Goal: Information Seeking & Learning: Understand process/instructions

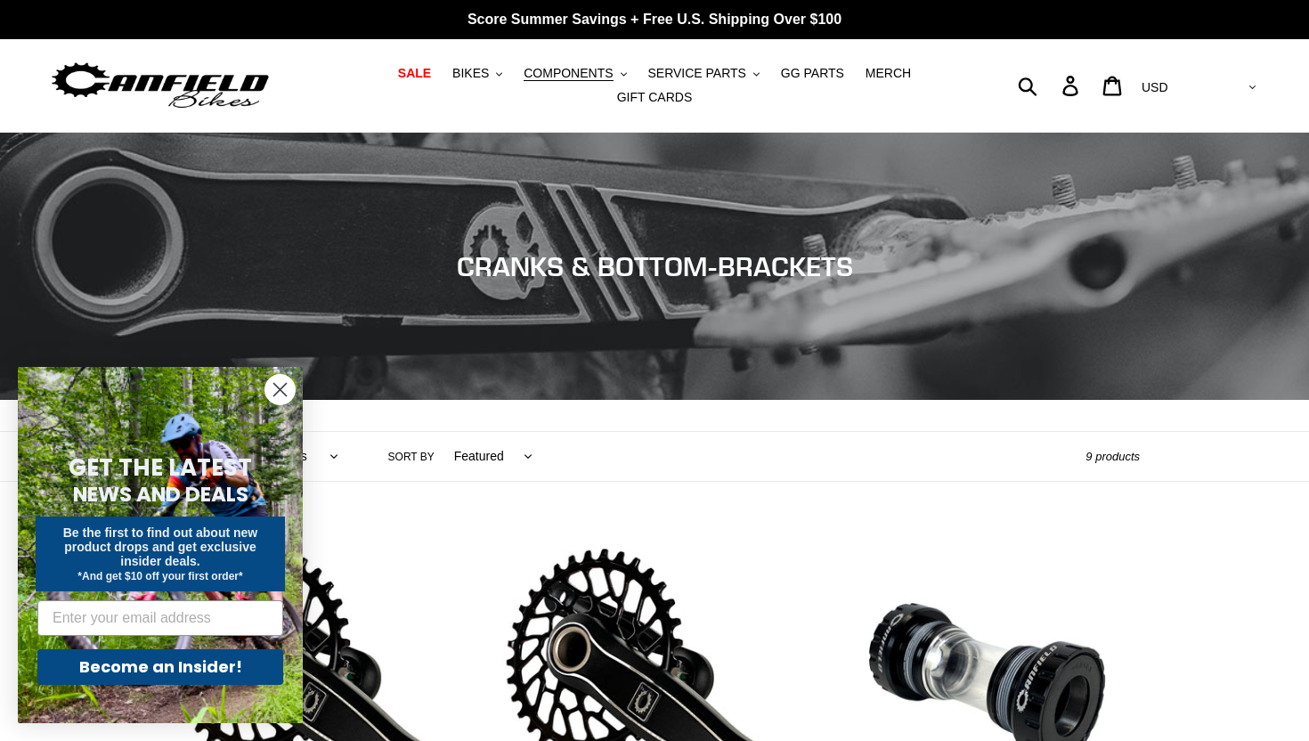
click at [281, 394] on circle "Close dialog" at bounding box center [279, 389] width 29 height 29
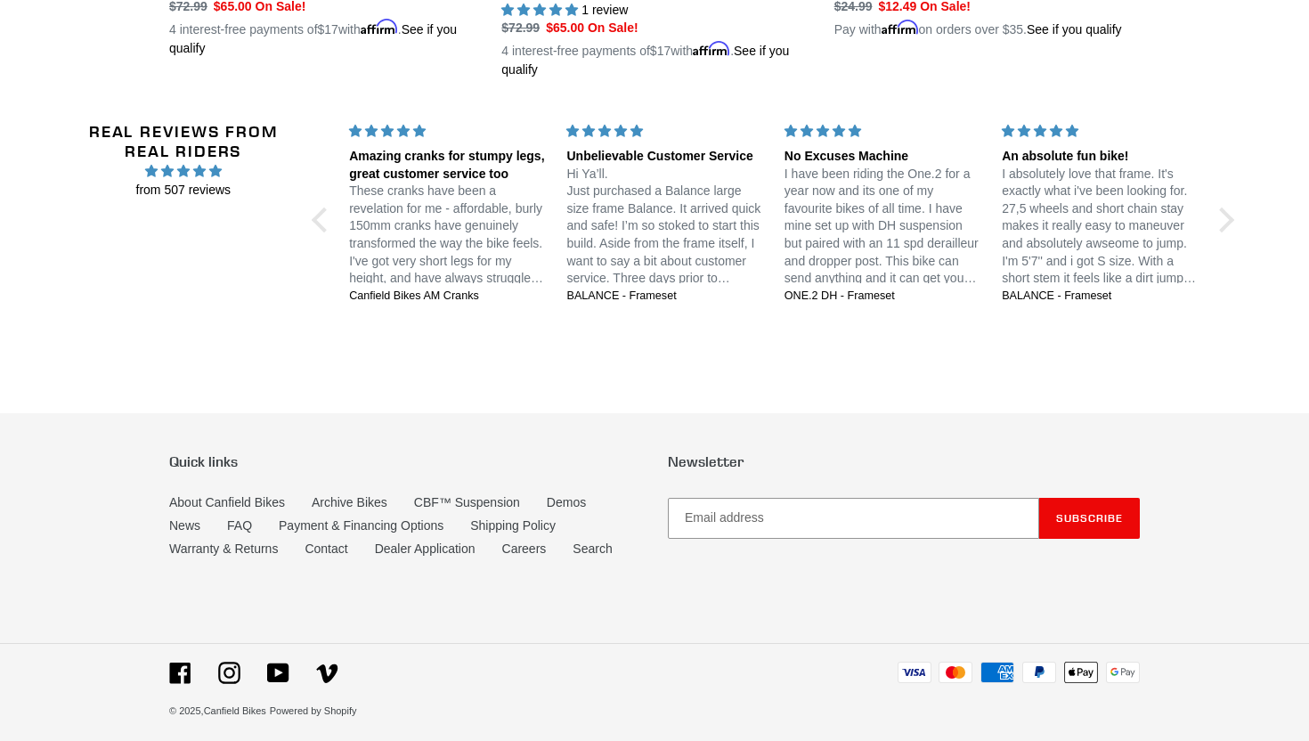
scroll to position [1815, 0]
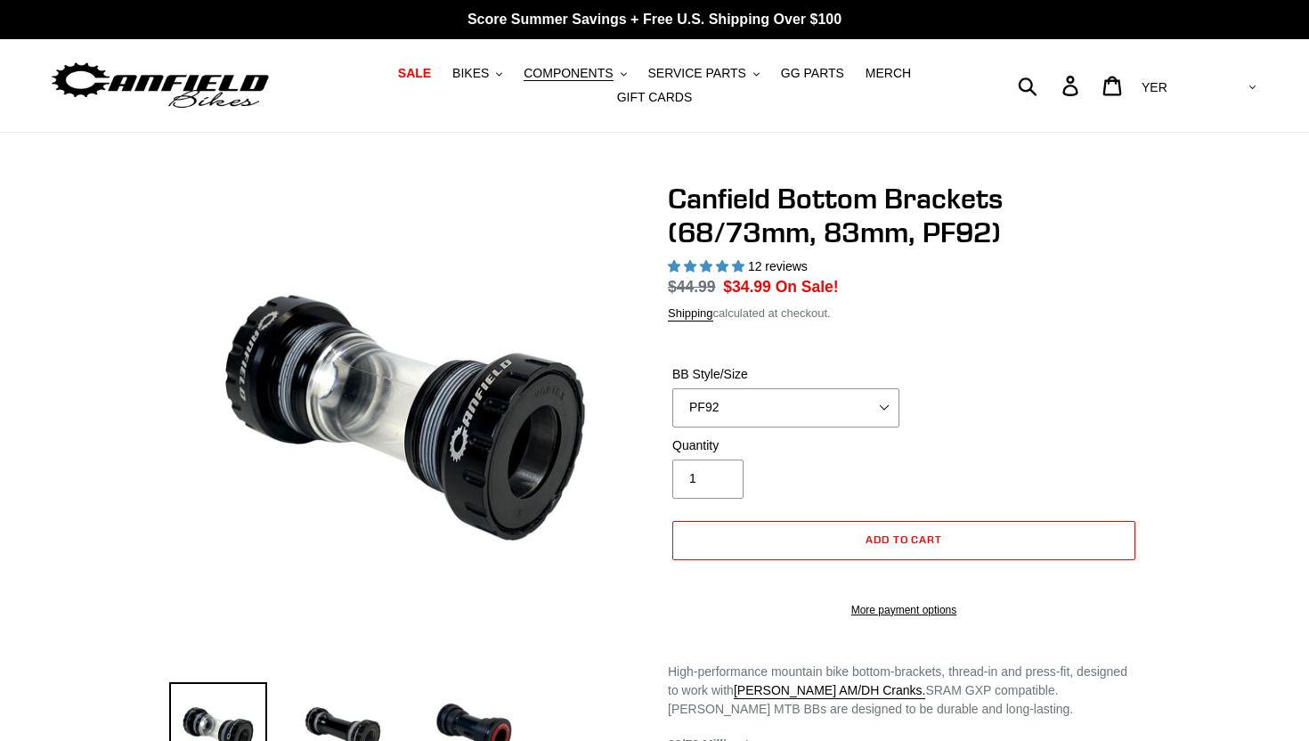
select select "YER"
select select "PF92"
select select "most-helpful"
click at [715, 426] on select "BSA 68/73mm BSA 83mm PF92" at bounding box center [785, 407] width 227 height 39
click at [672, 410] on select "BSA 68/73mm BSA 83mm PF92" at bounding box center [785, 407] width 227 height 39
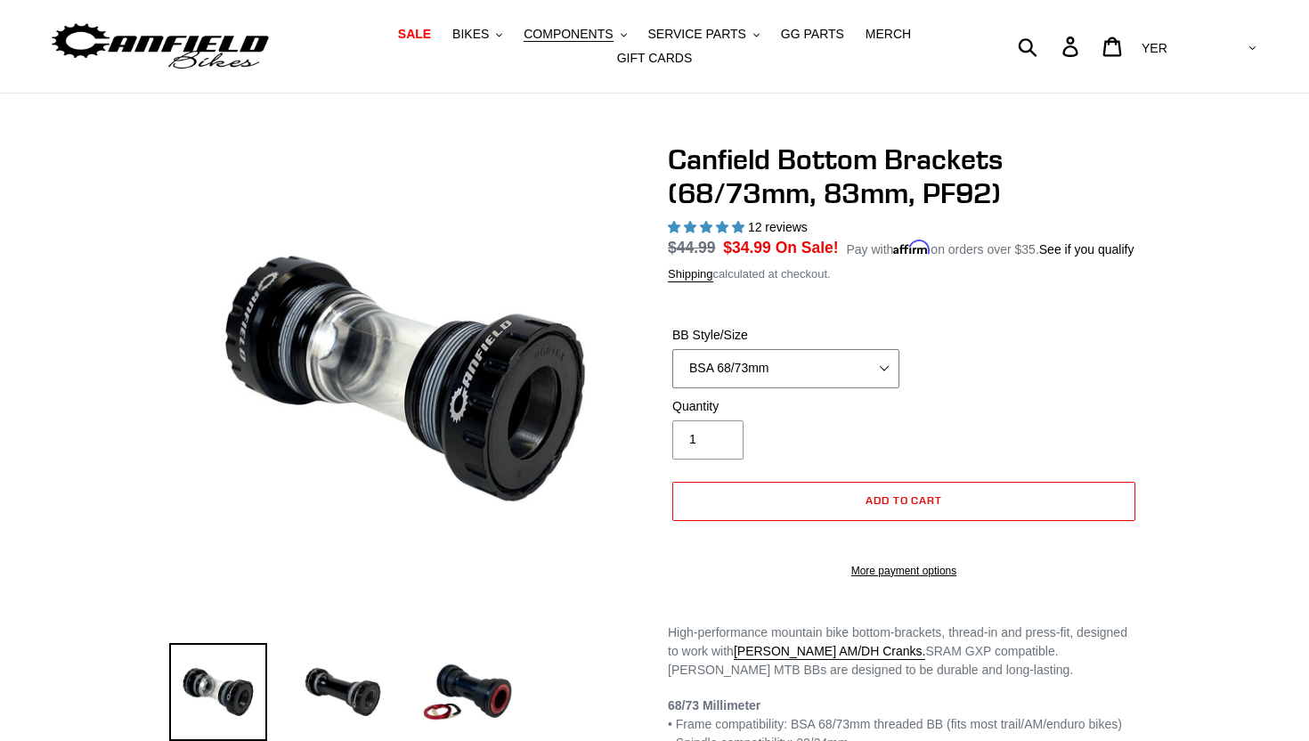
scroll to position [61, 0]
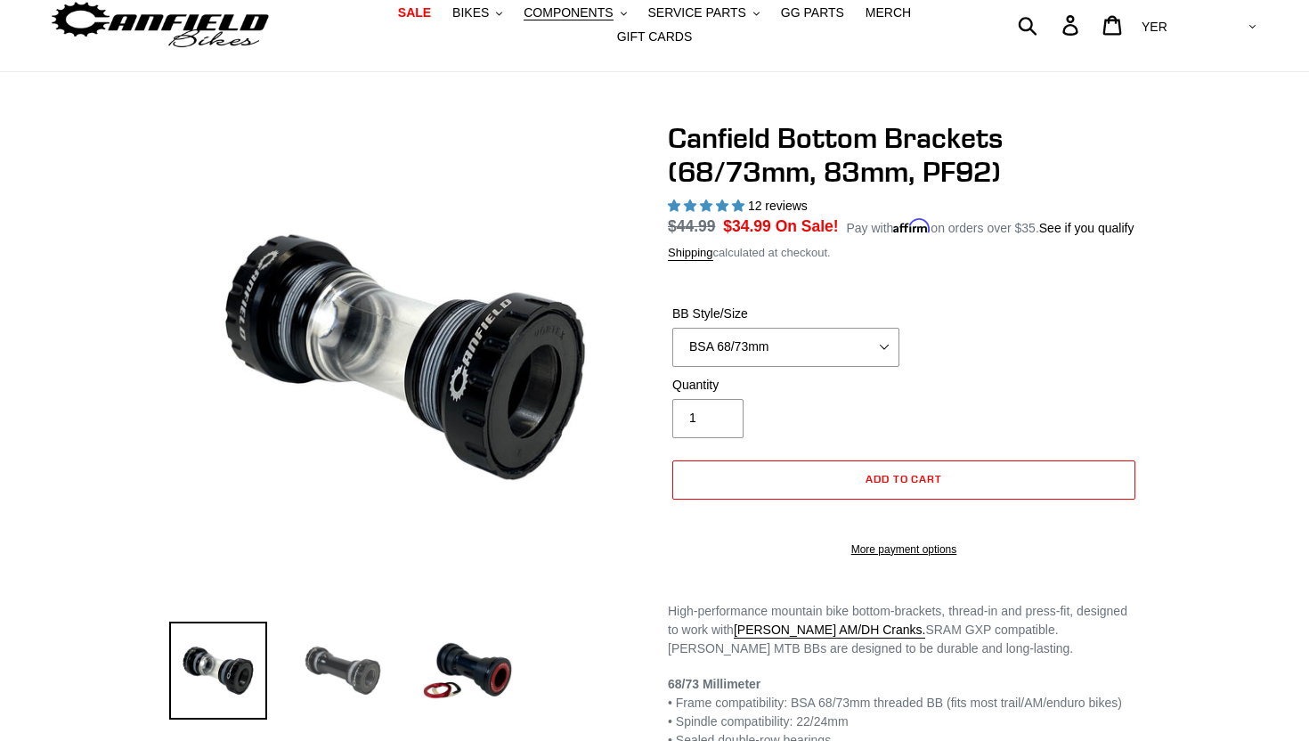
click at [355, 665] on img at bounding box center [343, 670] width 98 height 98
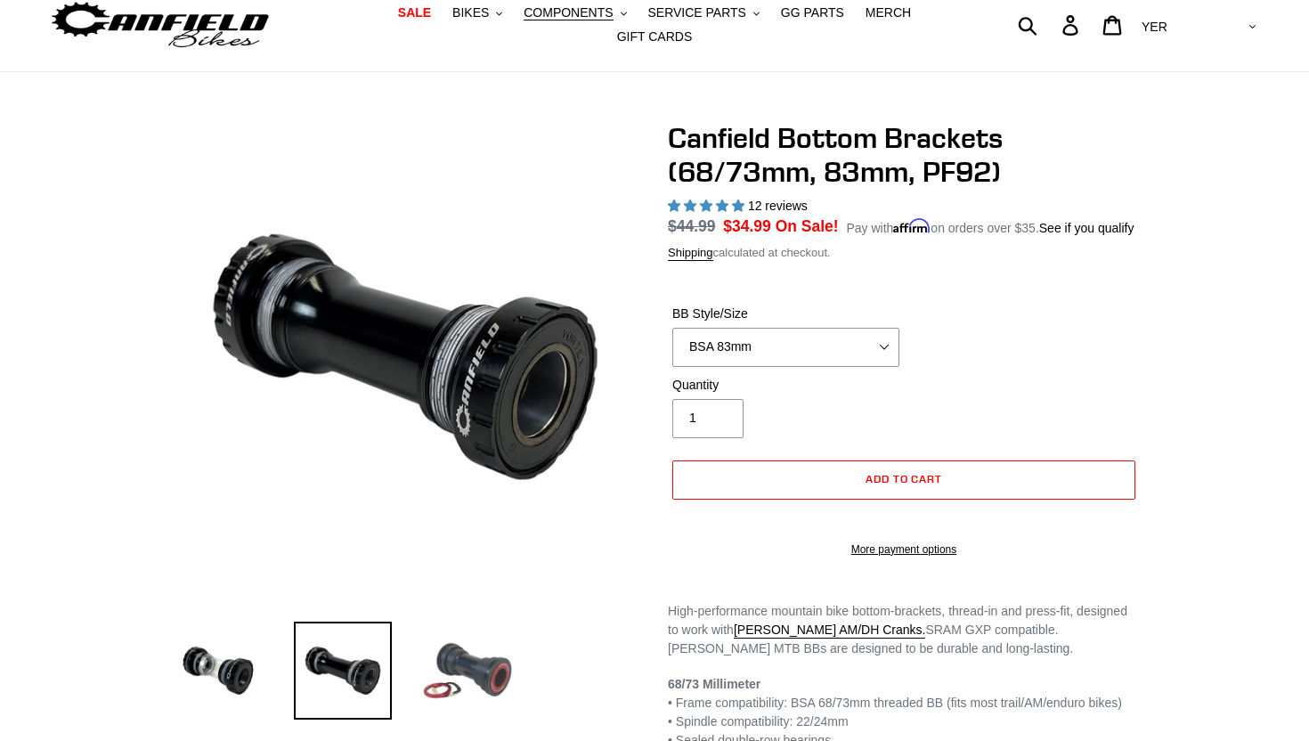
click at [459, 685] on img at bounding box center [467, 670] width 98 height 98
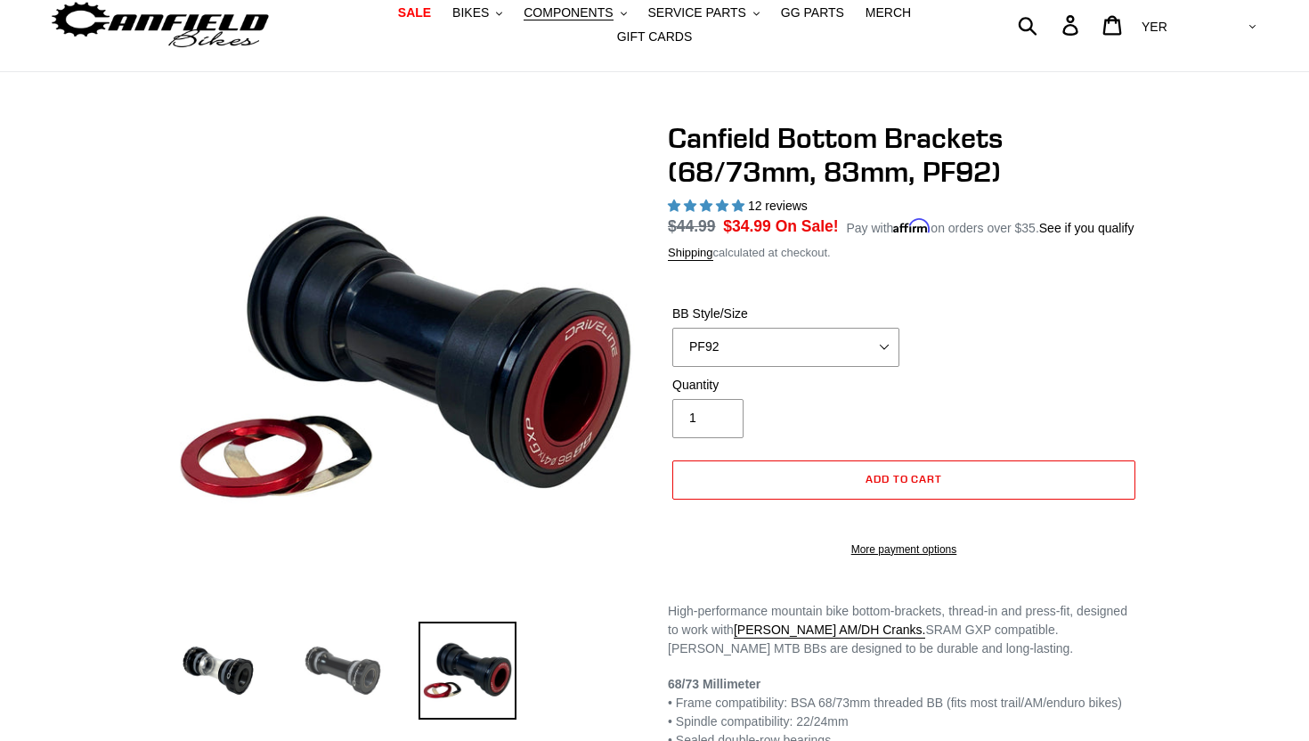
click at [327, 678] on img at bounding box center [343, 670] width 98 height 98
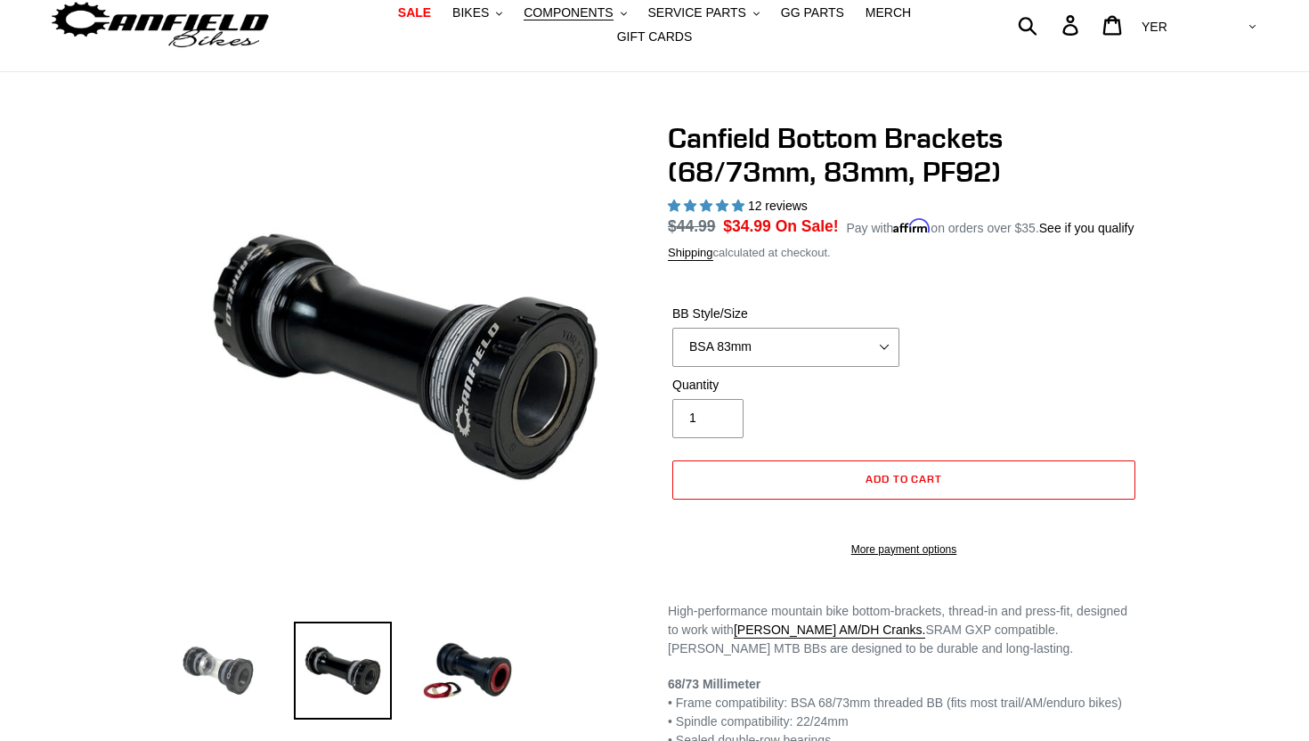
click at [245, 679] on img at bounding box center [218, 670] width 98 height 98
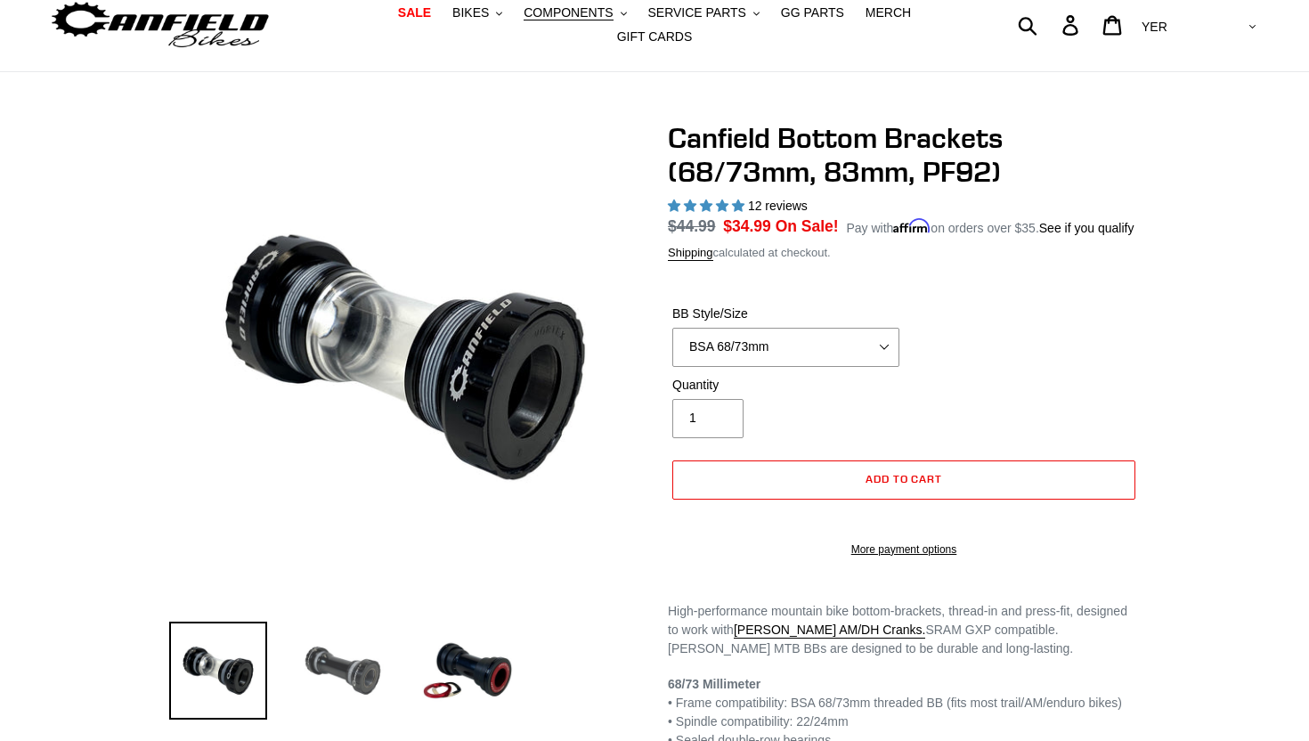
click at [311, 679] on img at bounding box center [343, 670] width 98 height 98
select select "BSA 83mm"
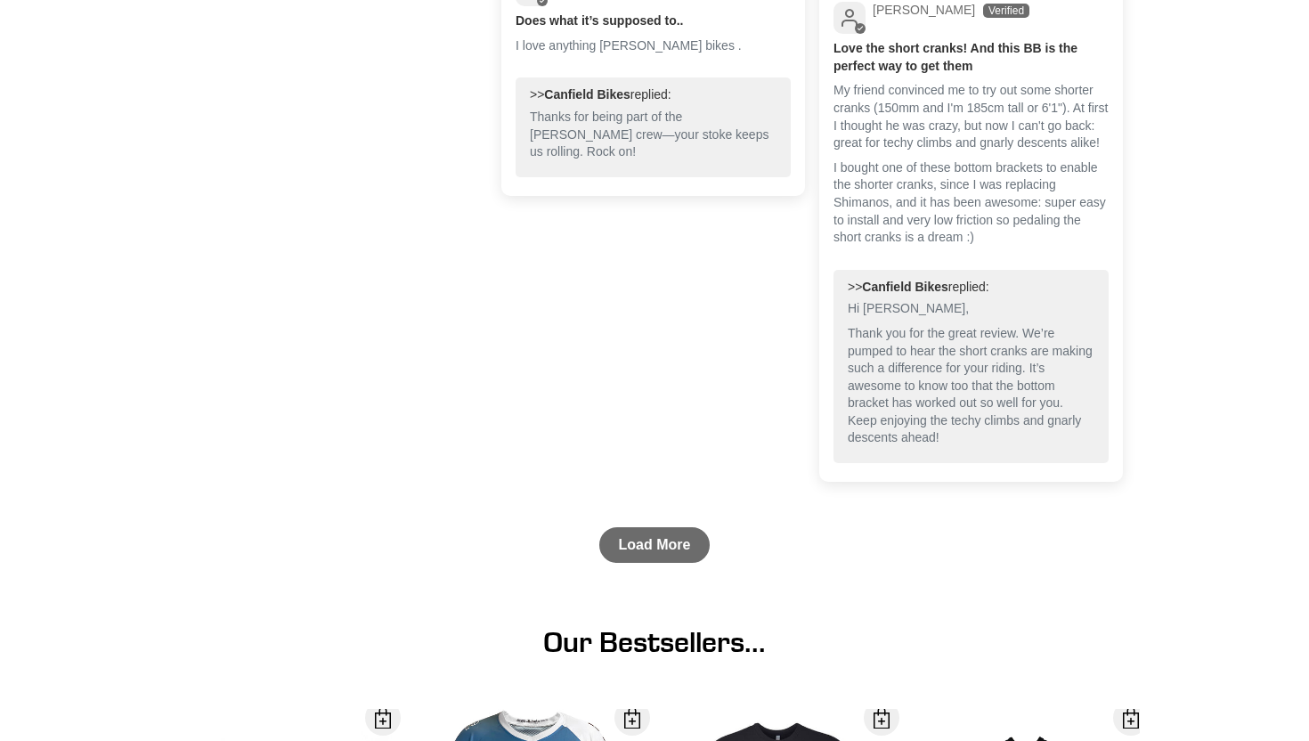
scroll to position [2108, 0]
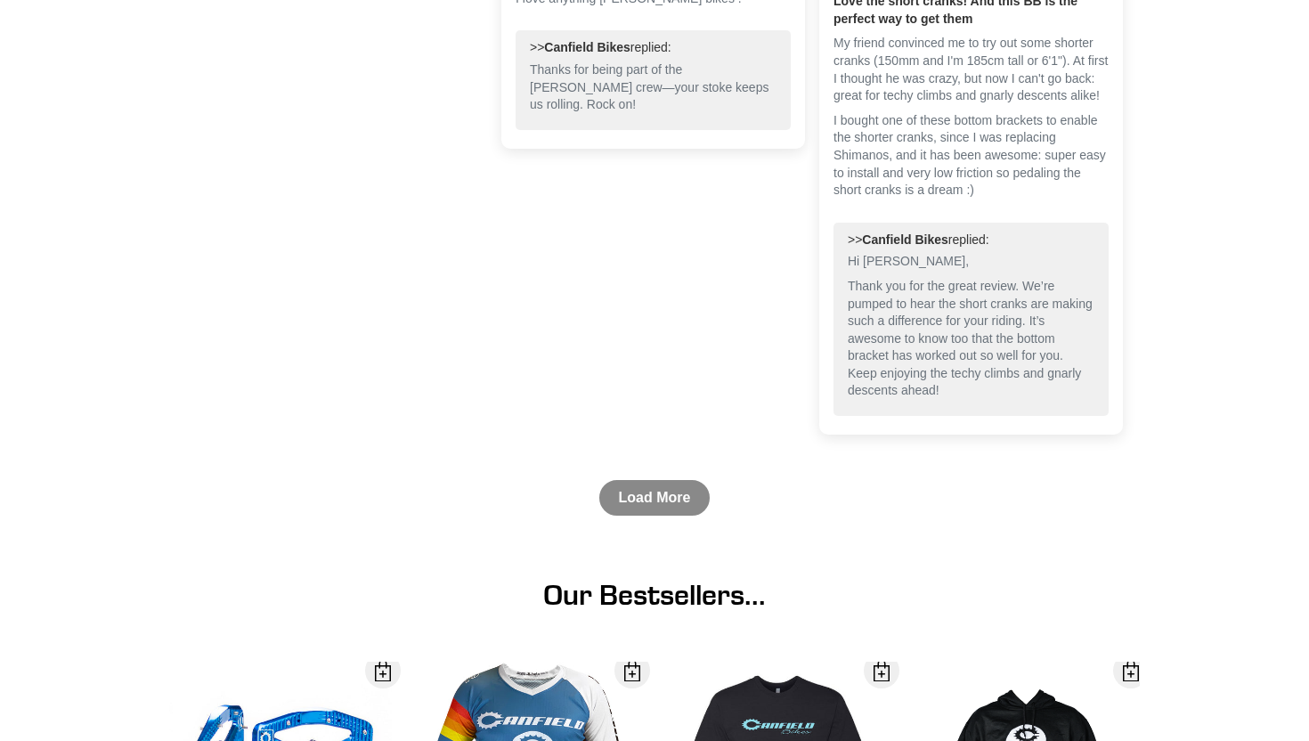
click at [650, 515] on link "Load More" at bounding box center [654, 498] width 111 height 36
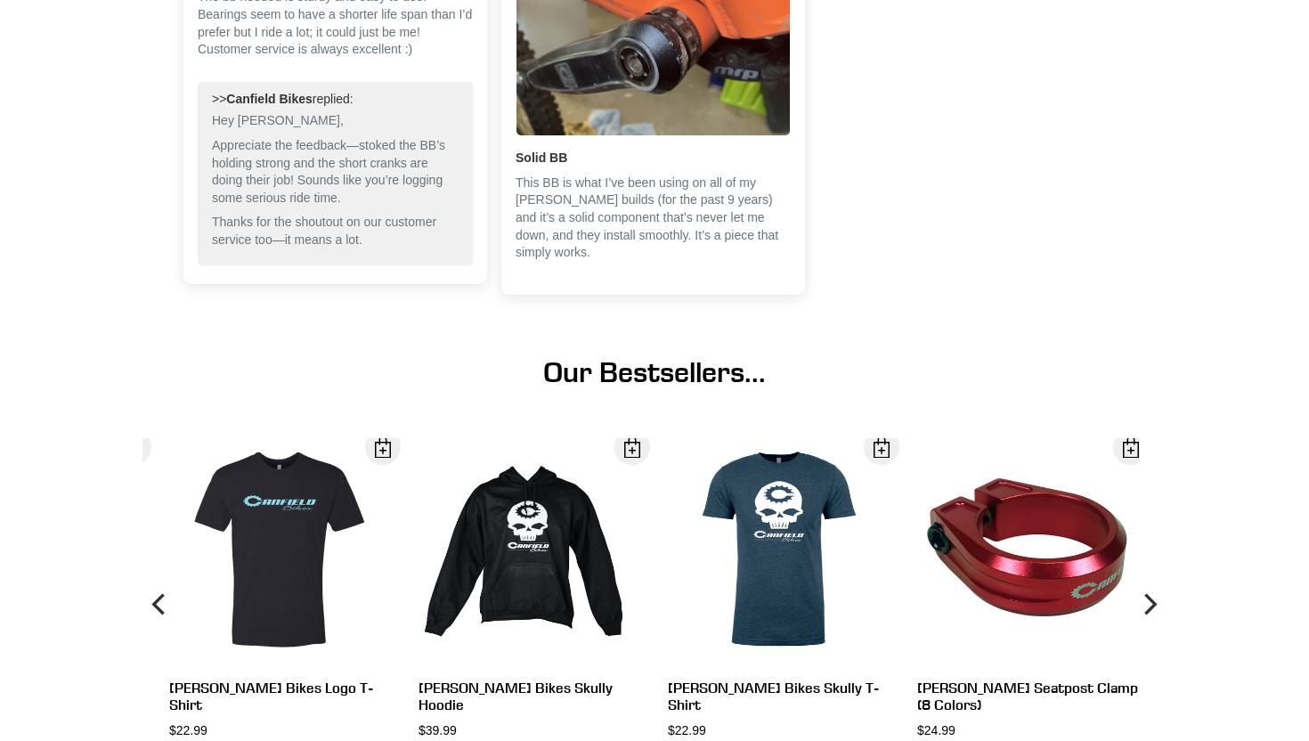
scroll to position [2687, 0]
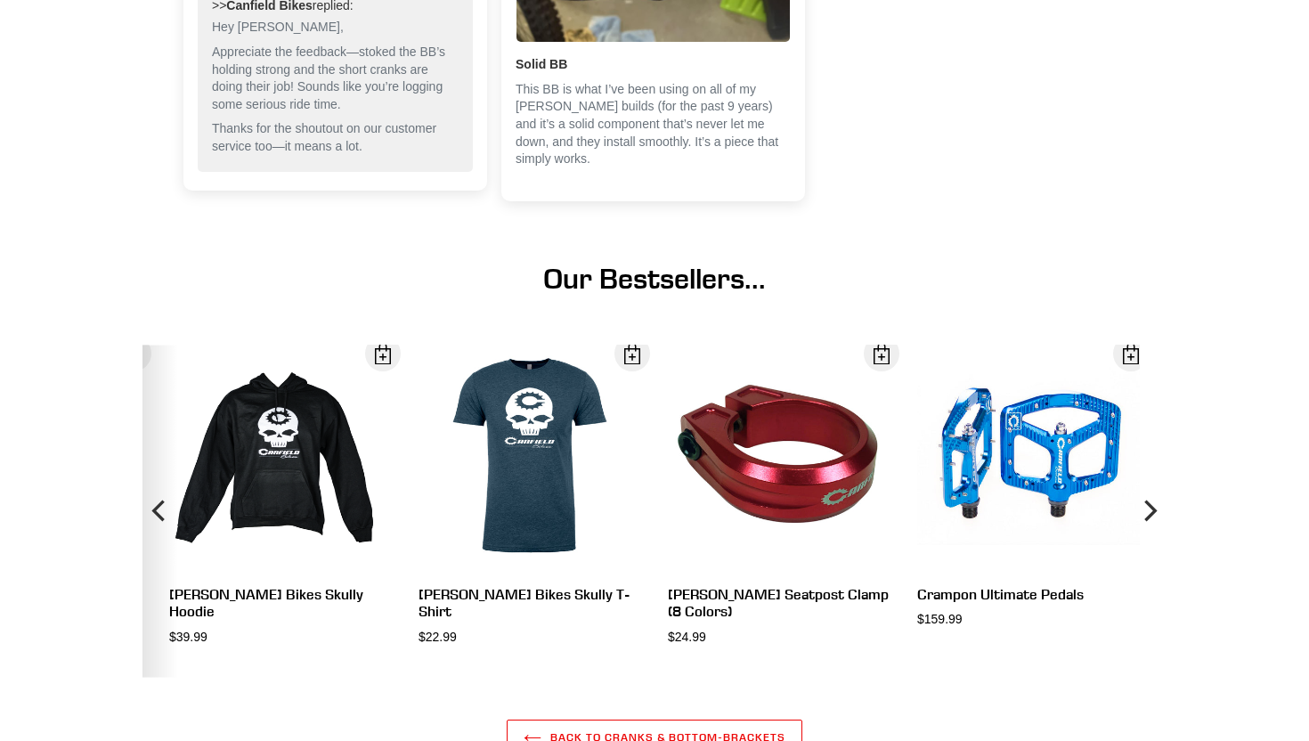
click at [158, 570] on icon "Previous" at bounding box center [160, 510] width 21 height 199
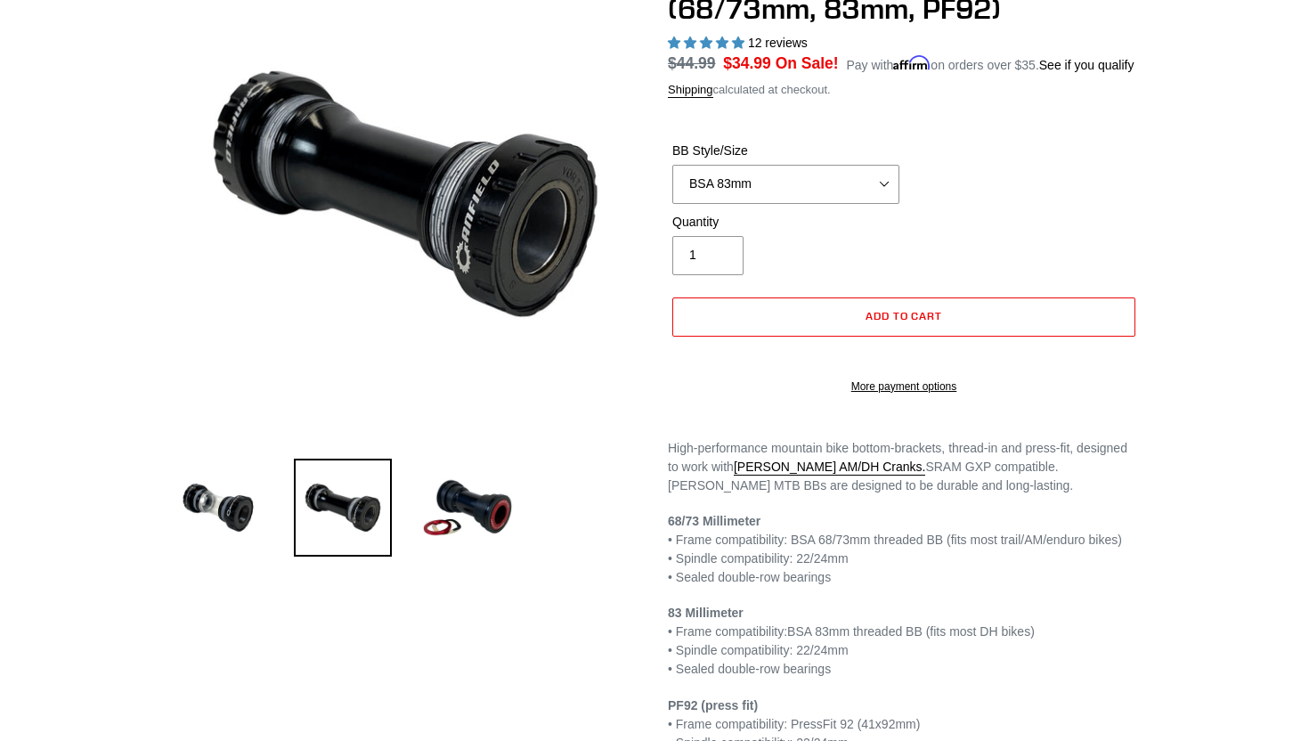
scroll to position [375, 0]
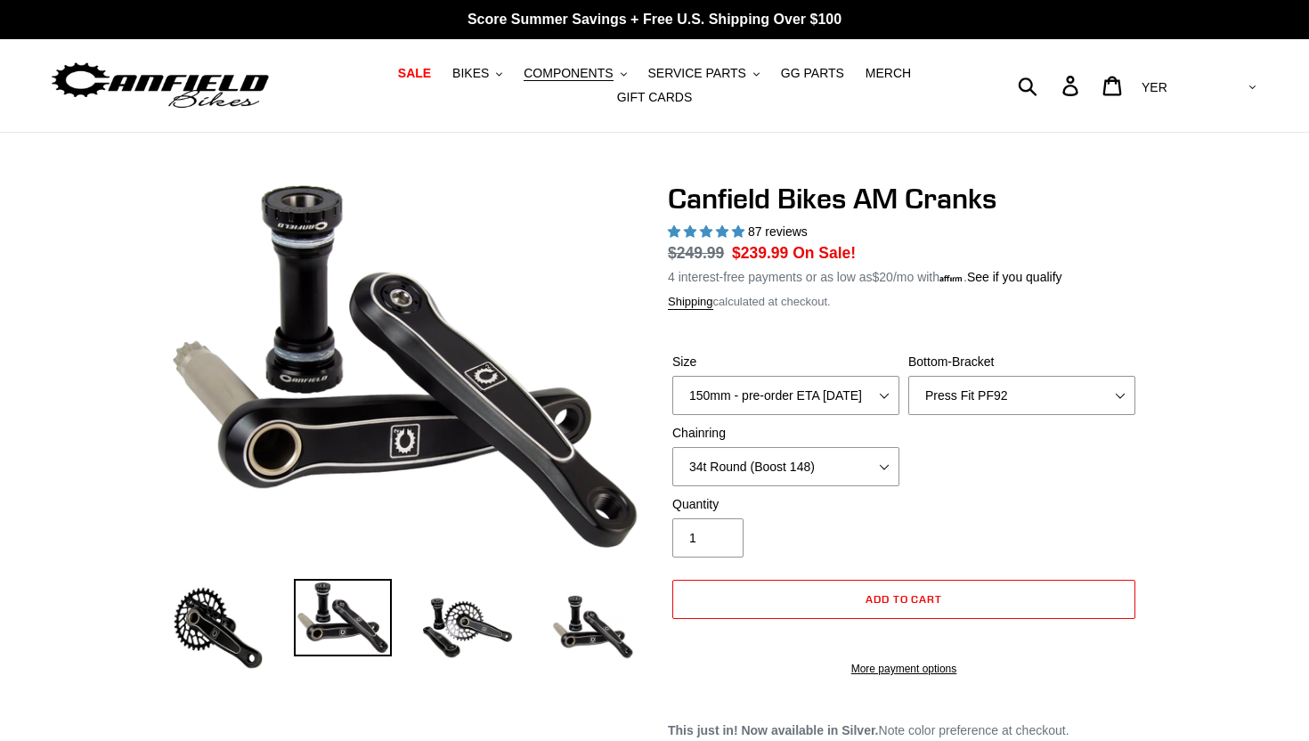
select select "YER"
select select "170mm - pre-order ETA [DATE]"
select select "Press Fit PF92"
select select "34t Round (Boost 148)"
select select "most-helpful"
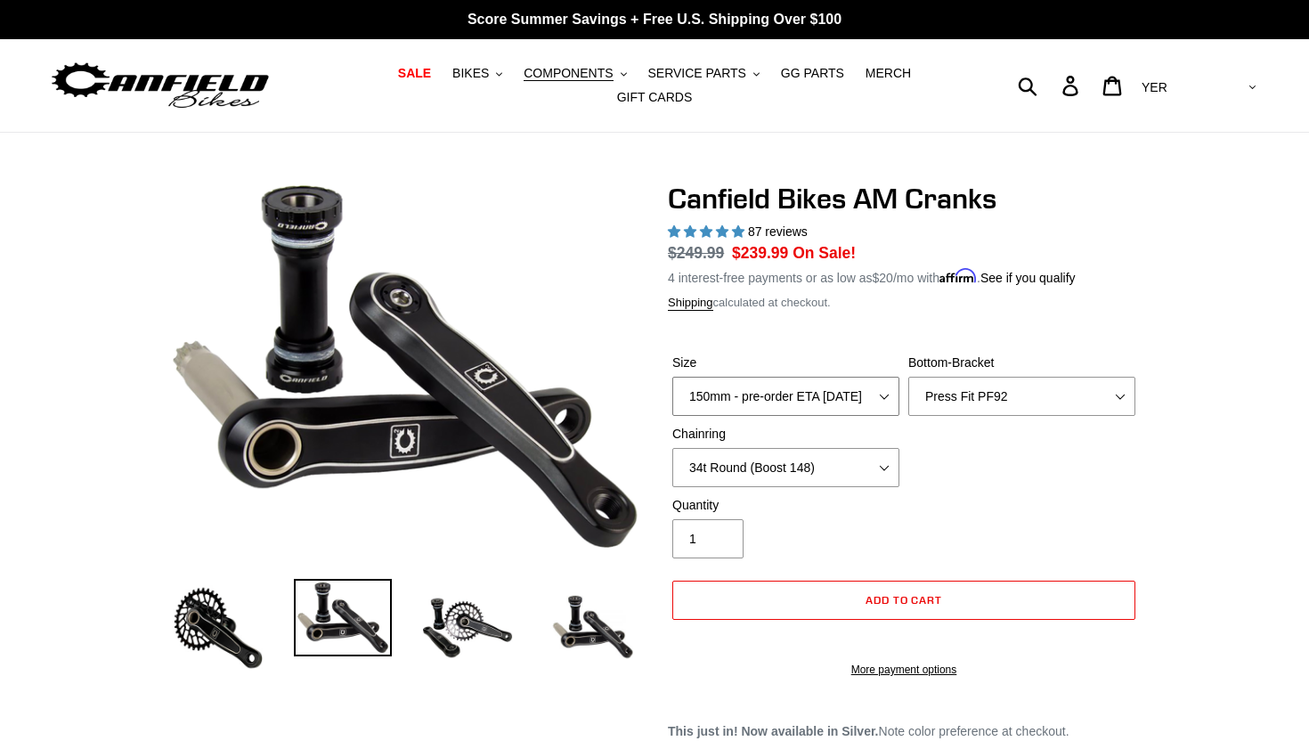
click at [888, 399] on select "150mm - pre-order ETA [DATE] 155mm - pre-order ETA [DATE] 160mm - pre-order ETA…" at bounding box center [785, 396] width 227 height 39
click at [672, 377] on select "150mm - pre-order ETA 9/30/25 155mm - pre-order ETA 9/30/25 160mm - pre-order E…" at bounding box center [785, 396] width 227 height 39
click at [876, 400] on select "150mm - pre-order ETA 9/30/25 155mm - pre-order ETA 9/30/25 160mm - pre-order E…" at bounding box center [785, 396] width 227 height 39
select select "160mm - pre-order ETA 9/30/25"
click at [672, 377] on select "150mm - pre-order ETA 9/30/25 155mm - pre-order ETA 9/30/25 160mm - pre-order E…" at bounding box center [785, 396] width 227 height 39
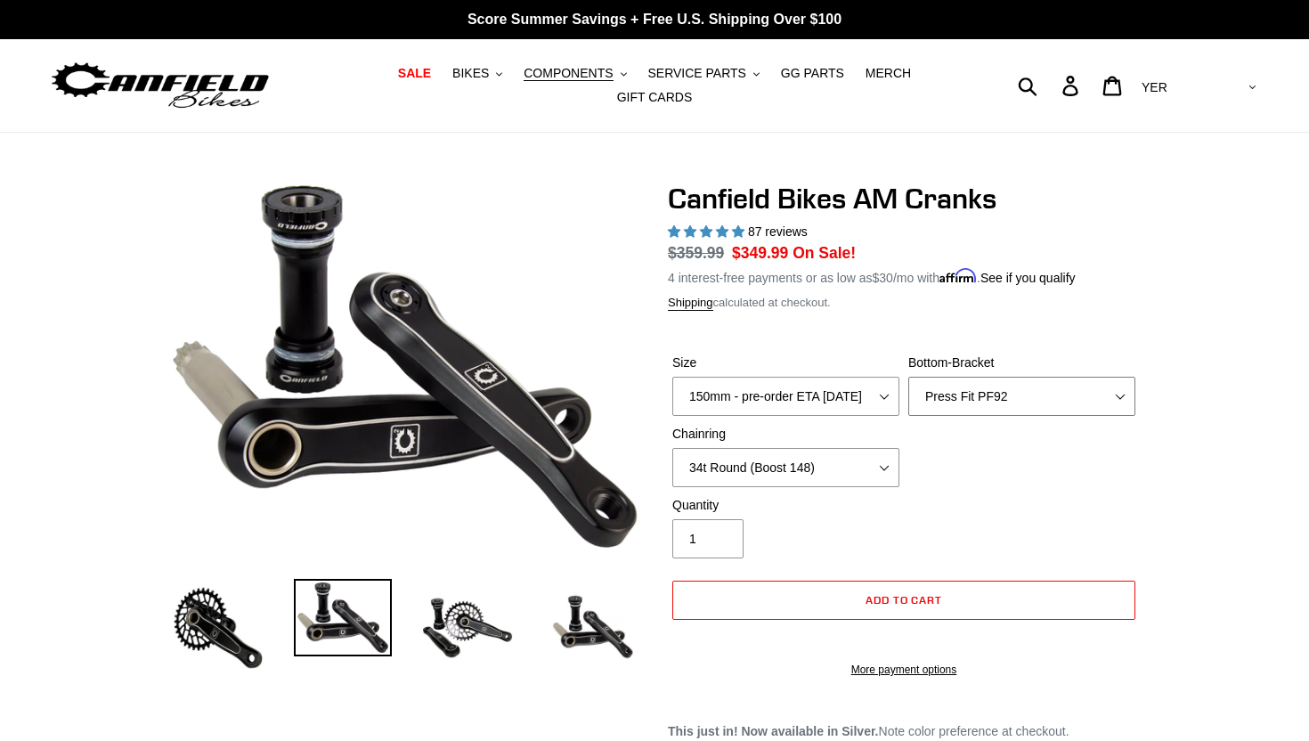
click at [1040, 394] on select "None BSA Threaded 68/73mm Press Fit PF92" at bounding box center [1021, 396] width 227 height 39
select select "BSA Threaded 68/73mm"
click at [908, 377] on select "None BSA Threaded 68/73mm Press Fit PF92" at bounding box center [1021, 396] width 227 height 39
click at [842, 465] on select "None 30t Round (Boost 148) 30t Oval (Boost 148) 32t Round (Boost 148) 32t Oval …" at bounding box center [785, 467] width 227 height 39
select select "None"
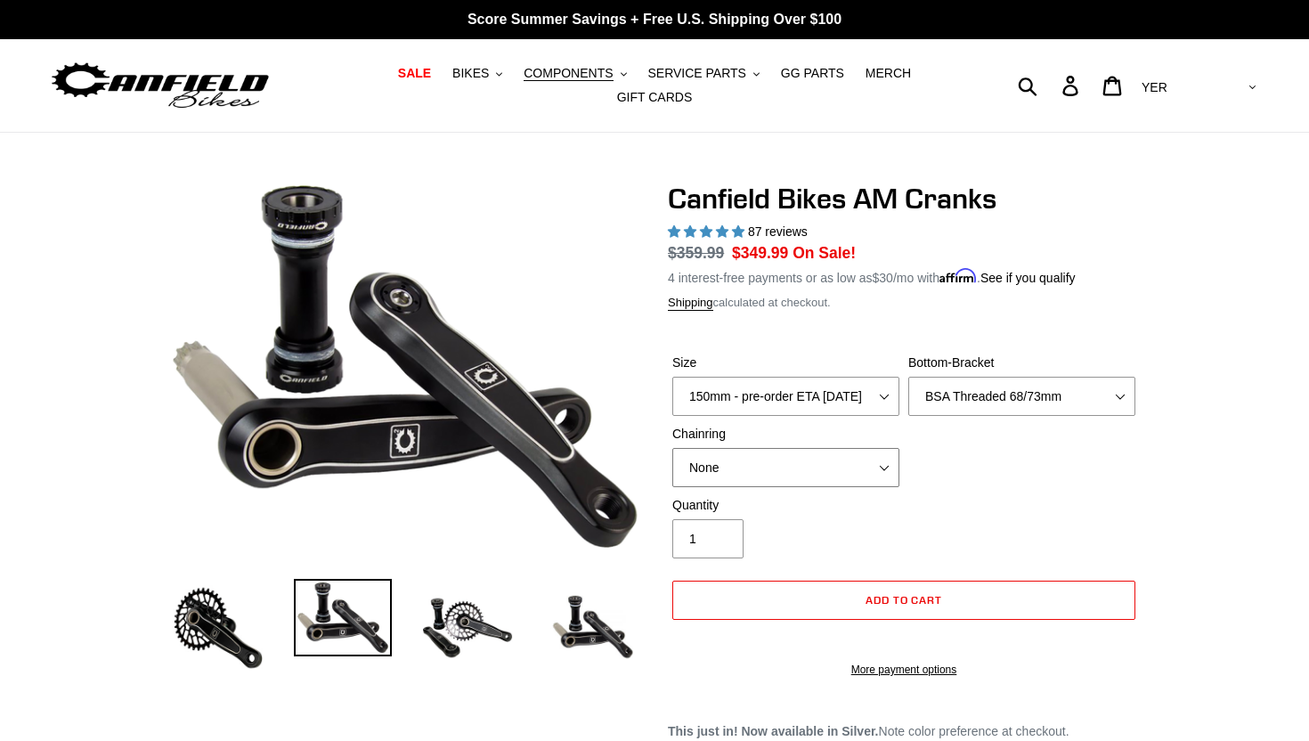
click at [672, 448] on select "None 30t Round (Boost 148) 30t Oval (Boost 148) 32t Round (Boost 148) 32t Oval …" at bounding box center [785, 467] width 227 height 39
click at [992, 402] on select "None BSA Threaded 68/73mm Press Fit PF92" at bounding box center [1021, 396] width 227 height 39
select select "None"
click at [908, 377] on select "None BSA Threaded 68/73mm Press Fit PF92" at bounding box center [1021, 396] width 227 height 39
click at [867, 466] on select "None 30t Round (Boost 148) 30t Oval (Boost 148) 32t Round (Boost 148) 32t Oval …" at bounding box center [785, 467] width 227 height 39
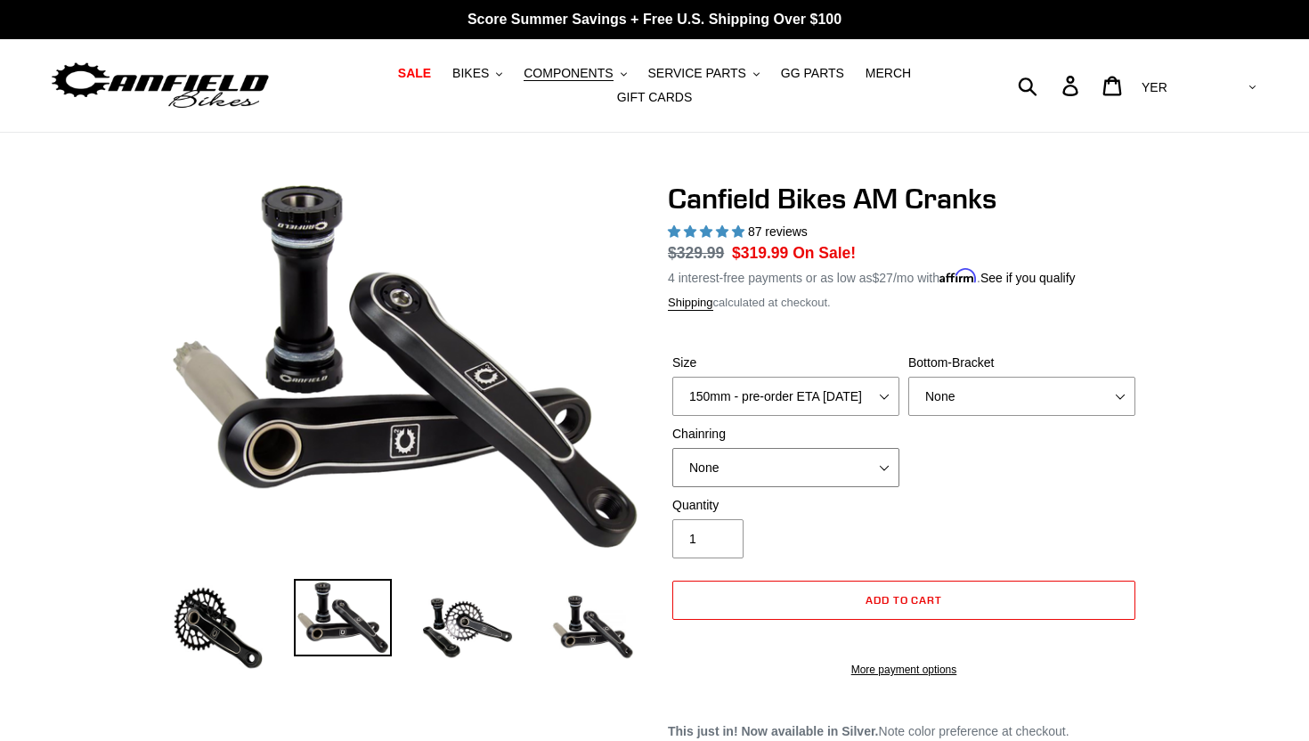
select select "None"
click at [672, 448] on select "None 30t Round (Boost 148) 30t Oval (Boost 148) 32t Round (Boost 148) 32t Oval …" at bounding box center [785, 467] width 227 height 39
click at [970, 405] on select "None BSA Threaded 68/73mm Press Fit PF92" at bounding box center [1021, 396] width 227 height 39
select select "None"
click at [908, 377] on select "None BSA Threaded 68/73mm Press Fit PF92" at bounding box center [1021, 396] width 227 height 39
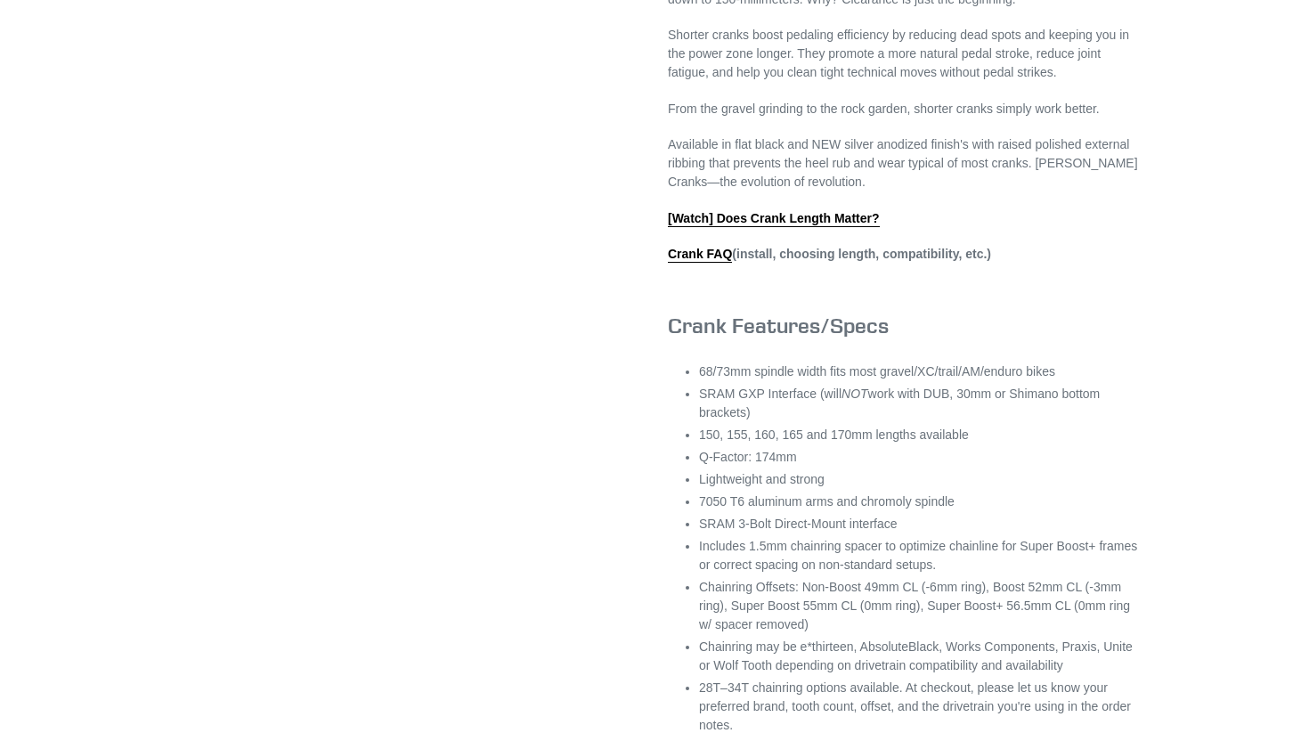
scroll to position [992, 0]
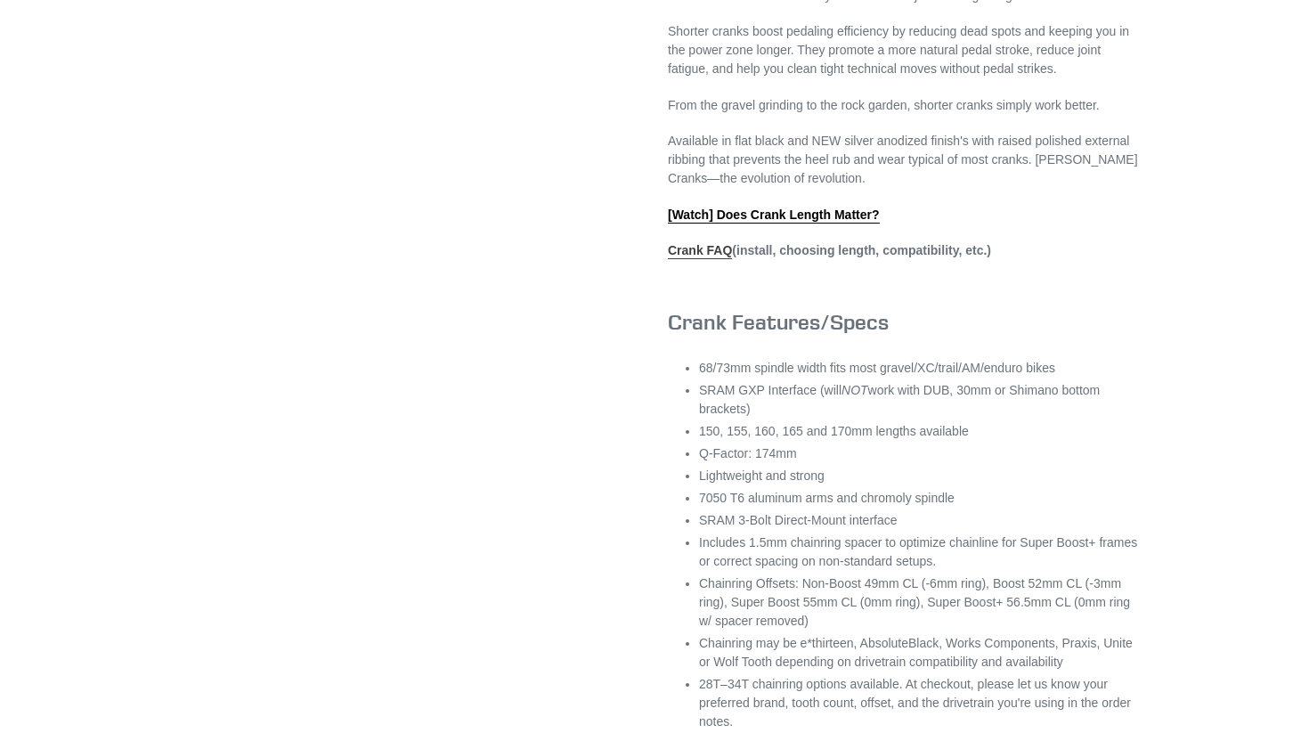
click at [719, 259] on link "Crank FAQ" at bounding box center [700, 251] width 64 height 16
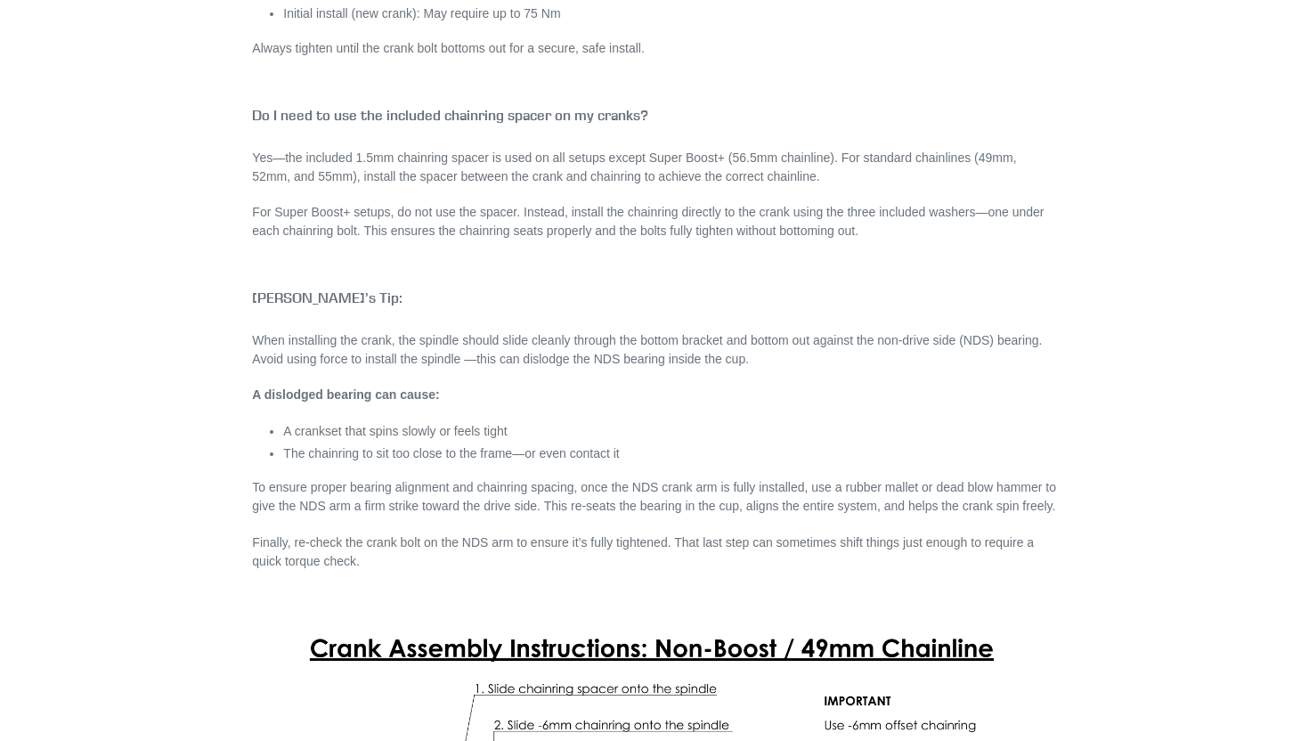
scroll to position [3525, 0]
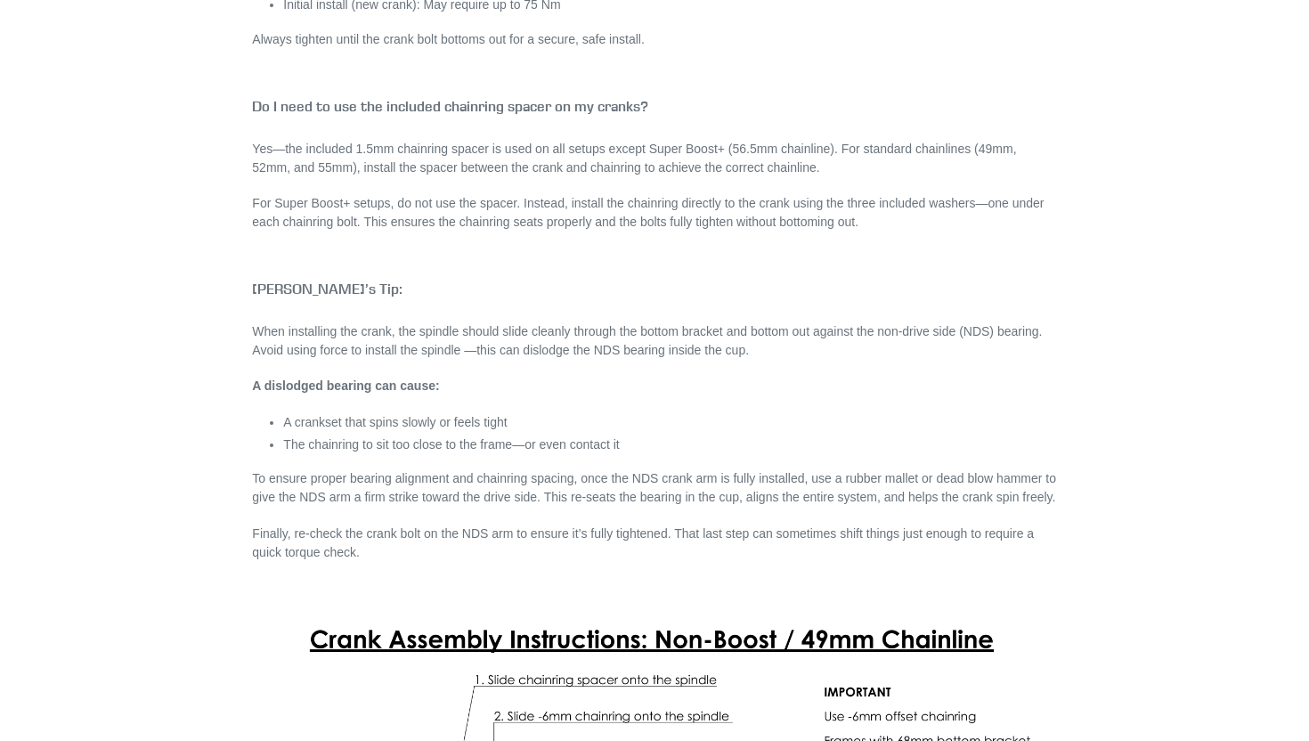
drag, startPoint x: 449, startPoint y: 480, endPoint x: 623, endPoint y: 480, distance: 174.5
click at [613, 480] on p "To ensure proper bearing alignment and chainring spacing, once the NDS crank ar…" at bounding box center [654, 487] width 804 height 37
drag, startPoint x: 579, startPoint y: 480, endPoint x: 736, endPoint y: 480, distance: 157.6
click at [733, 480] on p "To ensure proper bearing alignment and chainring spacing, once the NDS crank ar…" at bounding box center [654, 487] width 804 height 37
drag, startPoint x: 254, startPoint y: 480, endPoint x: 655, endPoint y: 451, distance: 402.5
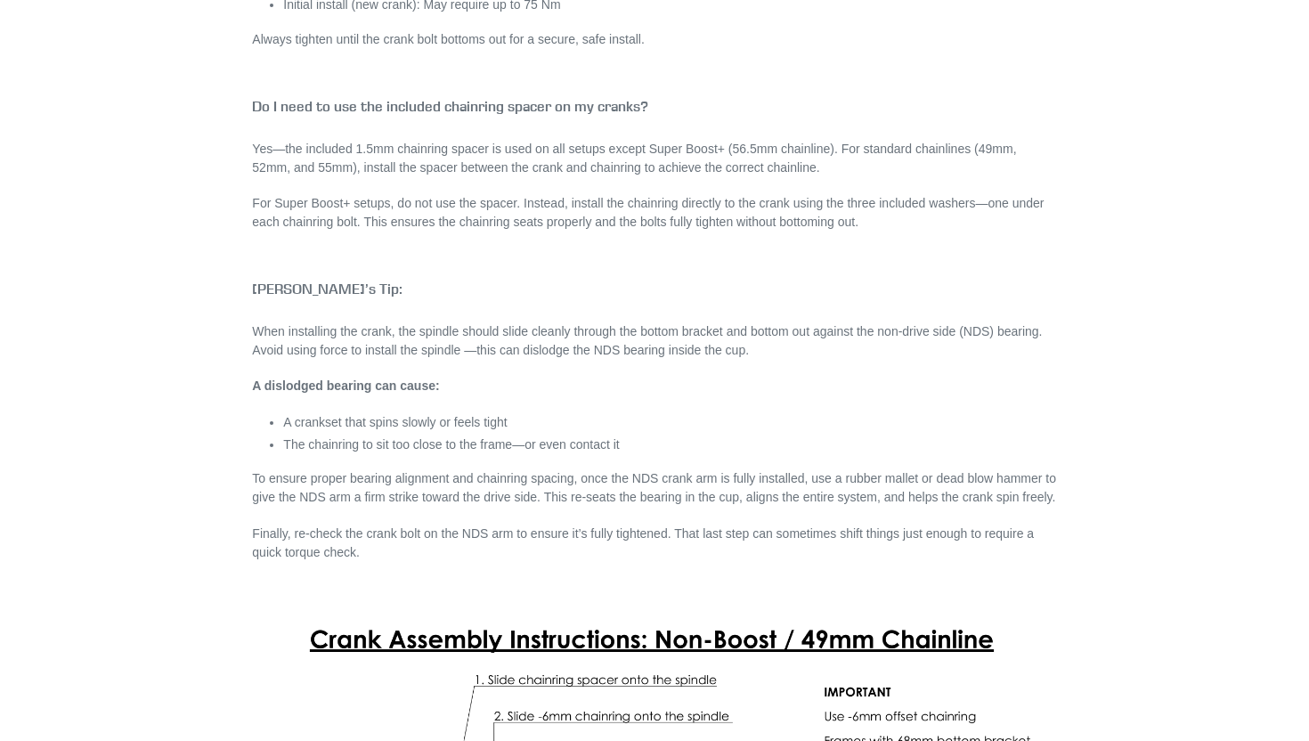
click at [653, 452] on div "Canfield Cranks FAQ 🔧 Fit & Sizing What crank length should I choose for MTB? C…" at bounding box center [654, 416] width 804 height 7353
drag, startPoint x: 256, startPoint y: 475, endPoint x: 698, endPoint y: 483, distance: 442.6
click at [695, 484] on p "To ensure proper bearing alignment and chainring spacing, once the NDS crank ar…" at bounding box center [654, 487] width 804 height 37
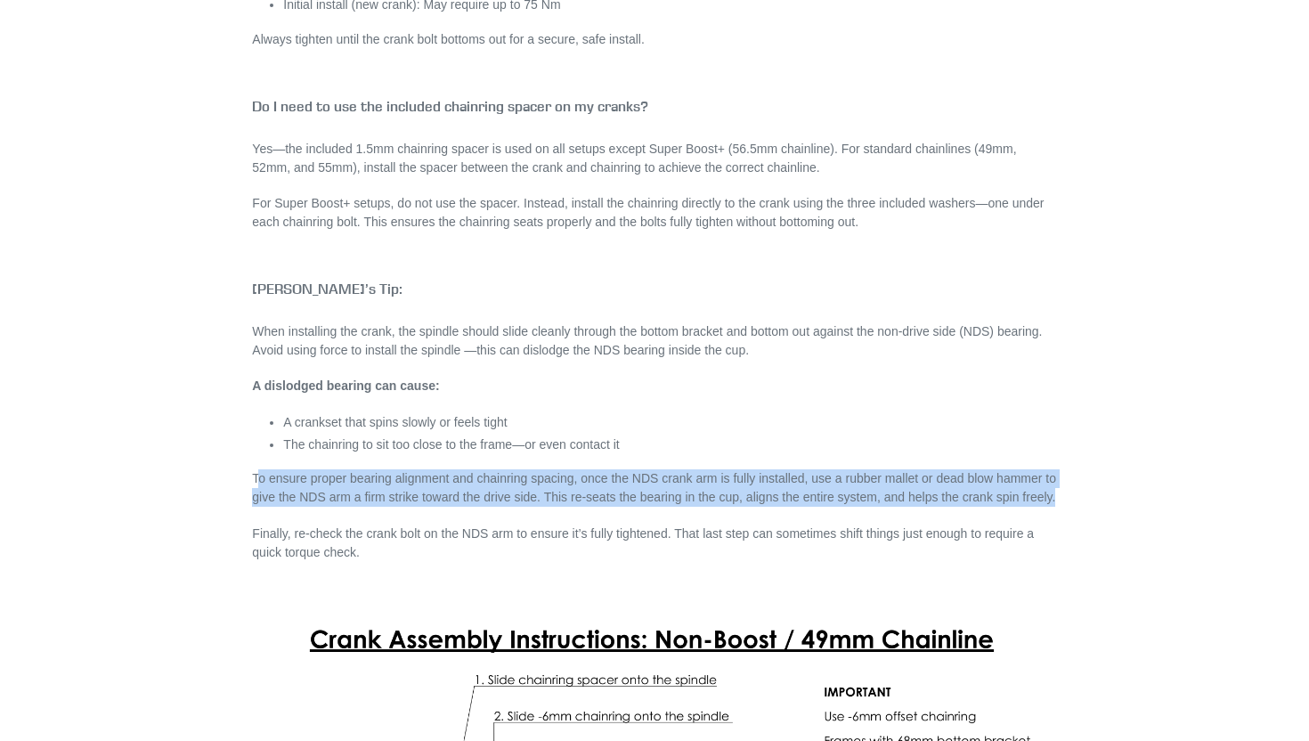
drag, startPoint x: 256, startPoint y: 480, endPoint x: 720, endPoint y: 511, distance: 464.9
click at [720, 507] on p "To ensure proper bearing alignment and chainring spacing, once the NDS crank ar…" at bounding box center [654, 487] width 804 height 37
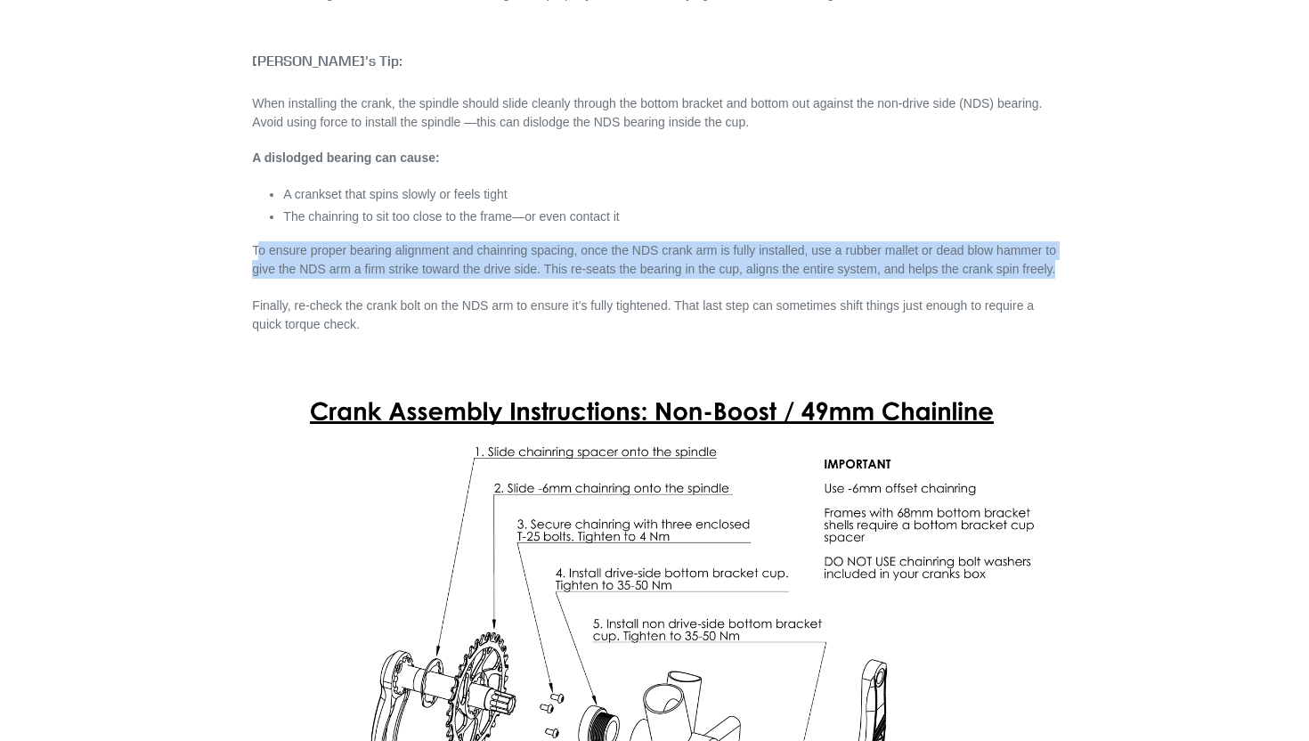
scroll to position [3745, 0]
